Goal: Task Accomplishment & Management: Manage account settings

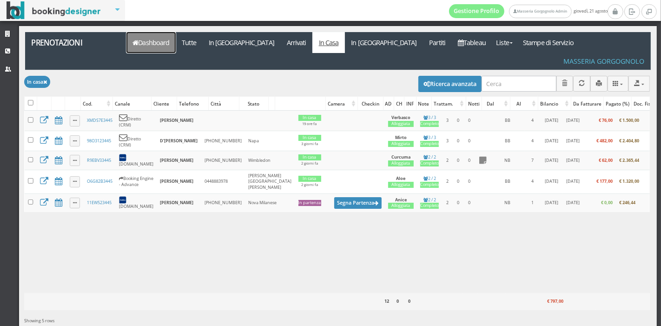
click at [151, 46] on link "Dashboard" at bounding box center [150, 42] width 49 height 21
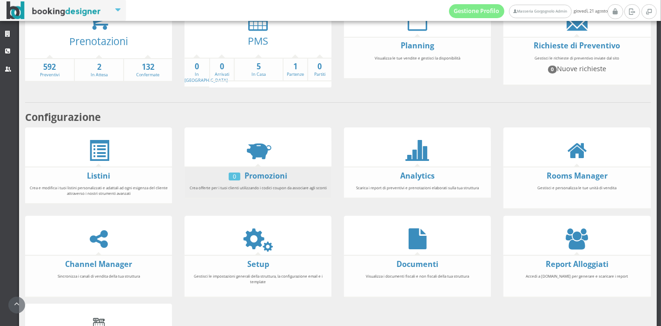
scroll to position [82, 0]
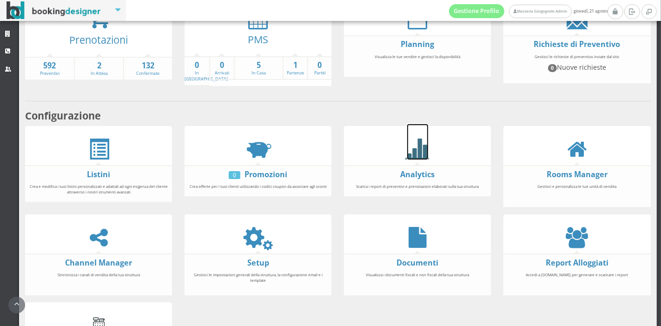
click at [410, 157] on icon at bounding box center [417, 148] width 21 height 21
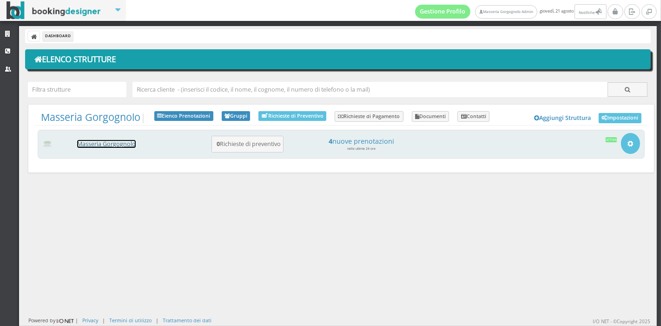
click at [102, 144] on link "Masseria Gorgognolo" at bounding box center [106, 144] width 59 height 8
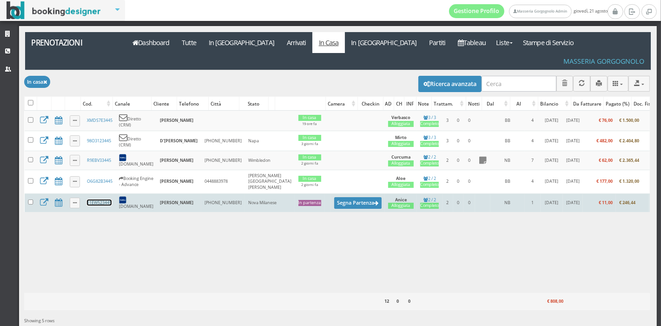
click at [107, 199] on link "11EW523445" at bounding box center [99, 202] width 25 height 6
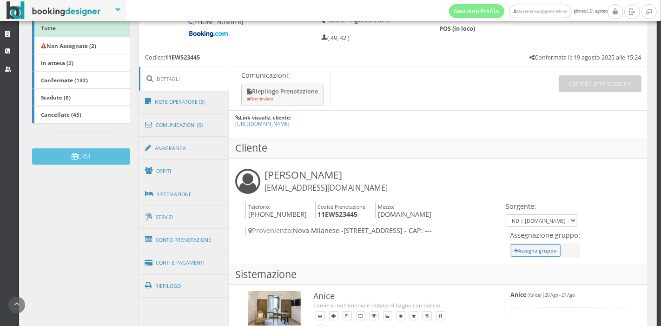
scroll to position [184, 0]
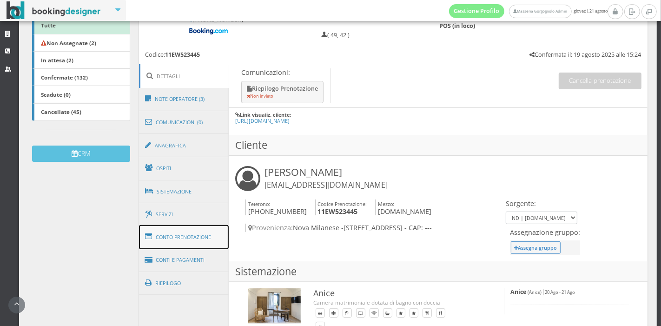
click at [181, 237] on link "Conto Prenotazione" at bounding box center [184, 237] width 90 height 24
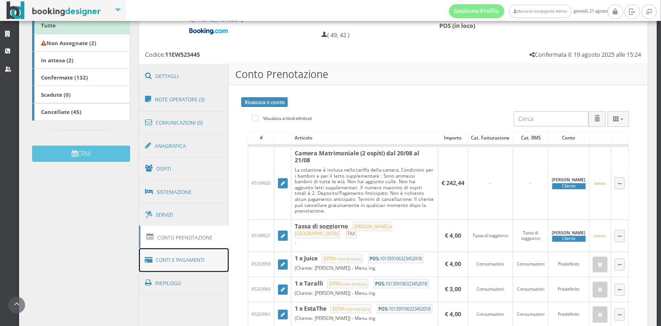
click at [179, 257] on link "Conti e Pagamenti" at bounding box center [184, 260] width 90 height 24
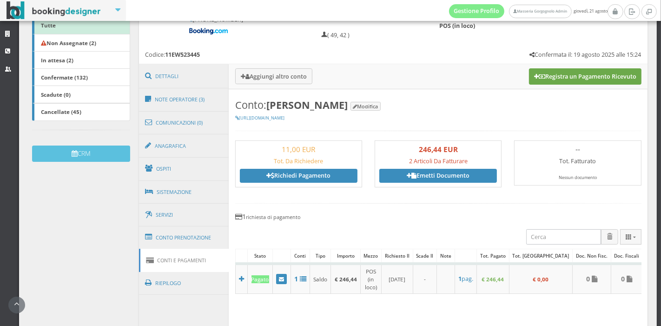
click at [546, 73] on button "Registra un Pagamento Ricevuto" at bounding box center [585, 76] width 112 height 16
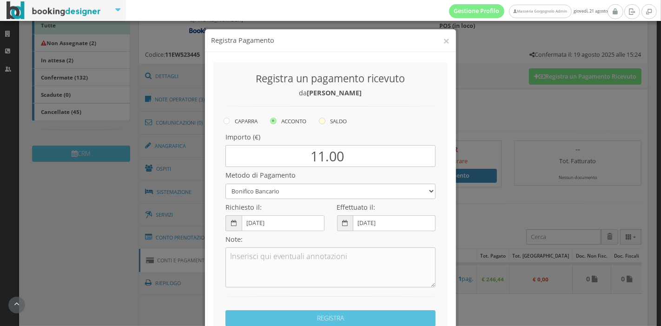
click at [325, 123] on label "SALDO" at bounding box center [333, 120] width 28 height 11
radio input "true"
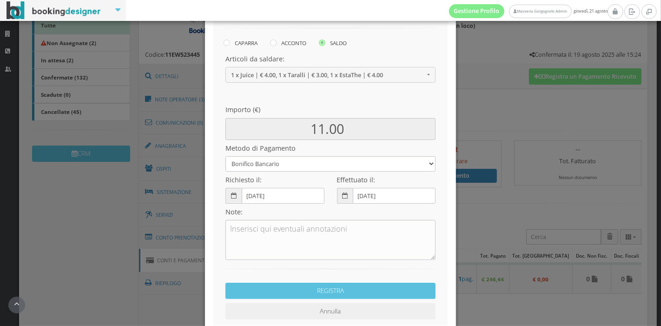
scroll to position [101, 0]
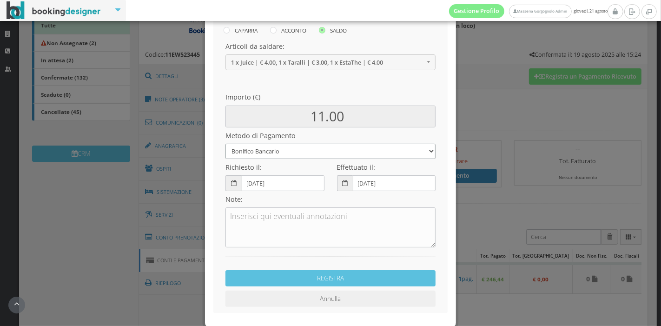
click at [294, 150] on select "Bonifico Bancario Carta di Credito Pay By Link Contanti Assegno Bancario Assegn…" at bounding box center [330, 151] width 210 height 15
select select
click at [225, 144] on select "Bonifico Bancario Carta di Credito Pay By Link Contanti Assegno Bancario Assegn…" at bounding box center [330, 151] width 210 height 15
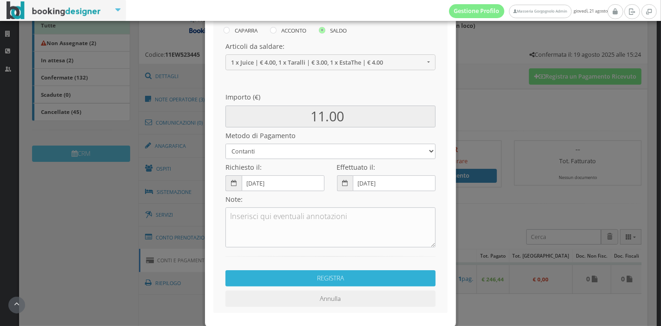
click at [329, 276] on button "REGISTRA" at bounding box center [330, 278] width 210 height 16
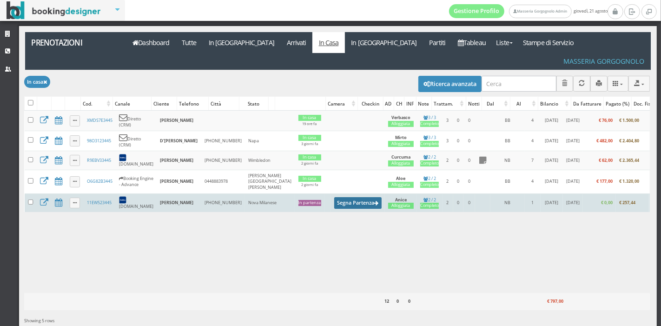
click at [334, 197] on button "Segna Partenza" at bounding box center [357, 203] width 47 height 12
